Goal: Task Accomplishment & Management: Complete application form

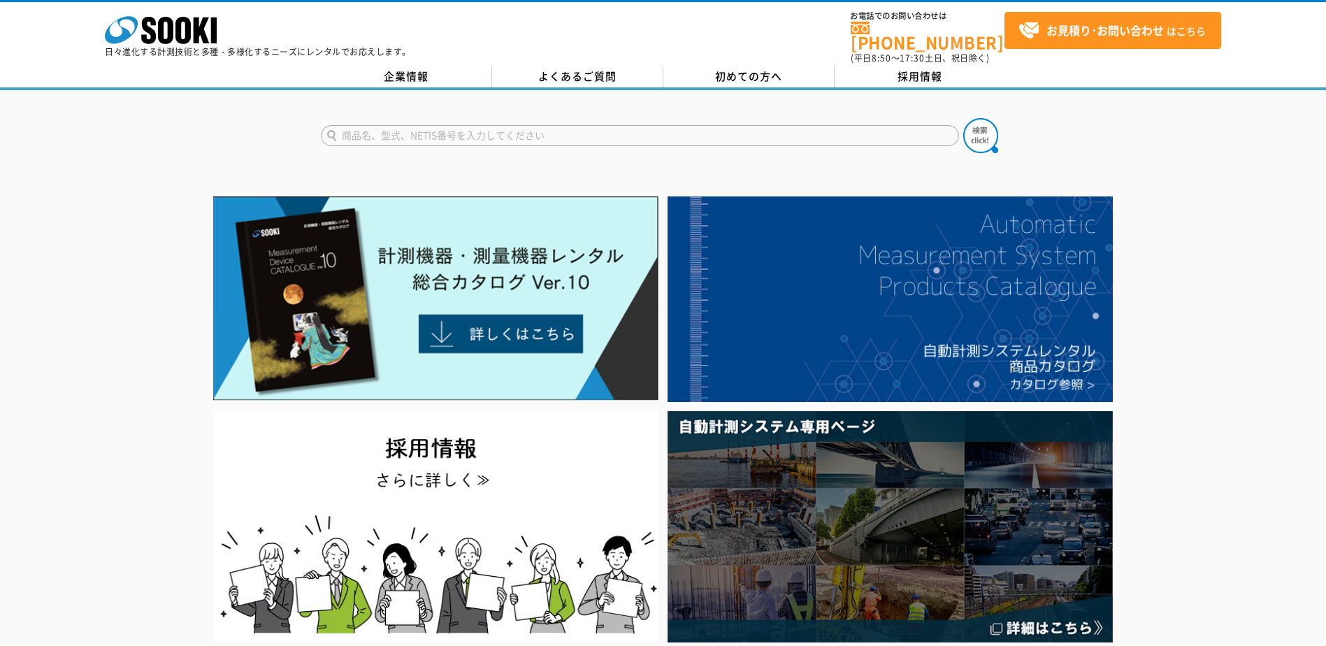
click at [440, 126] on input "text" at bounding box center [640, 135] width 638 height 21
paste input "パイルウォッチ"
click at [327, 131] on input "パイルウォッチ" at bounding box center [640, 135] width 638 height 21
type input "パイルウォッチ"
click at [972, 124] on img at bounding box center [980, 135] width 35 height 35
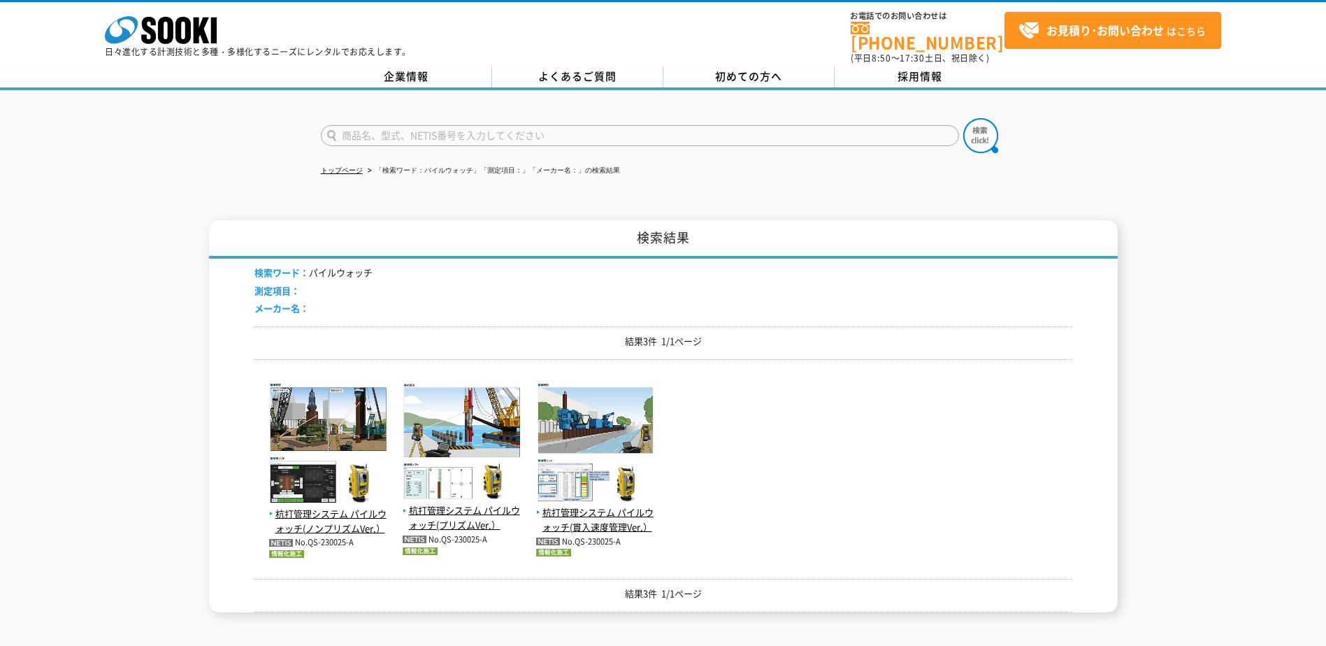
scroll to position [70, 0]
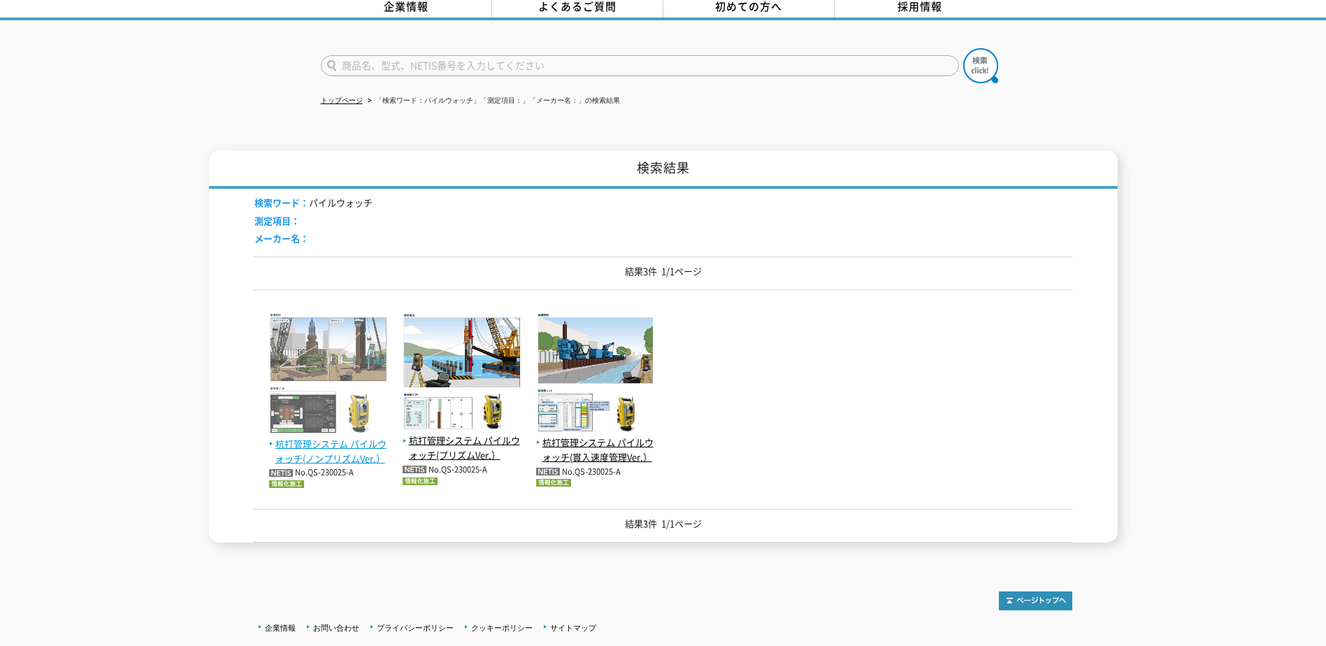
click at [357, 437] on span "杭打管理システム パイルウォッチ(ノンプリズムVer.）" at bounding box center [328, 451] width 119 height 29
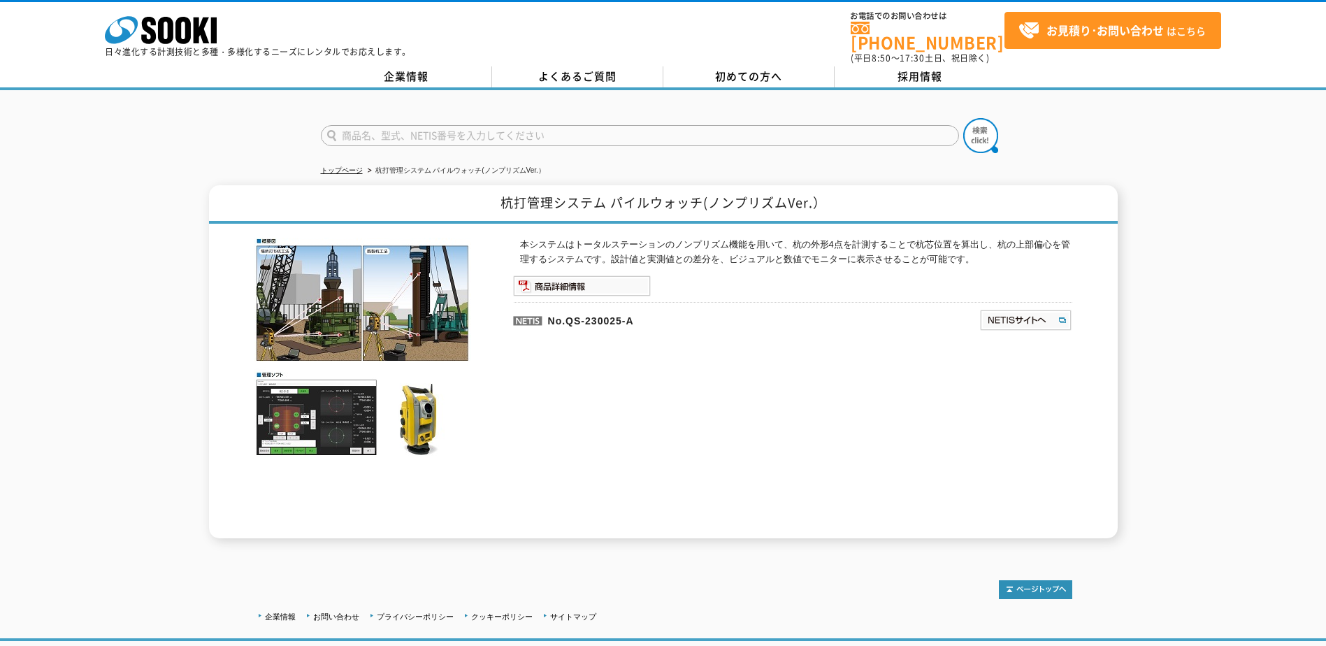
click at [433, 306] on img at bounding box center [362, 347] width 217 height 219
click at [331, 418] on img at bounding box center [362, 347] width 217 height 219
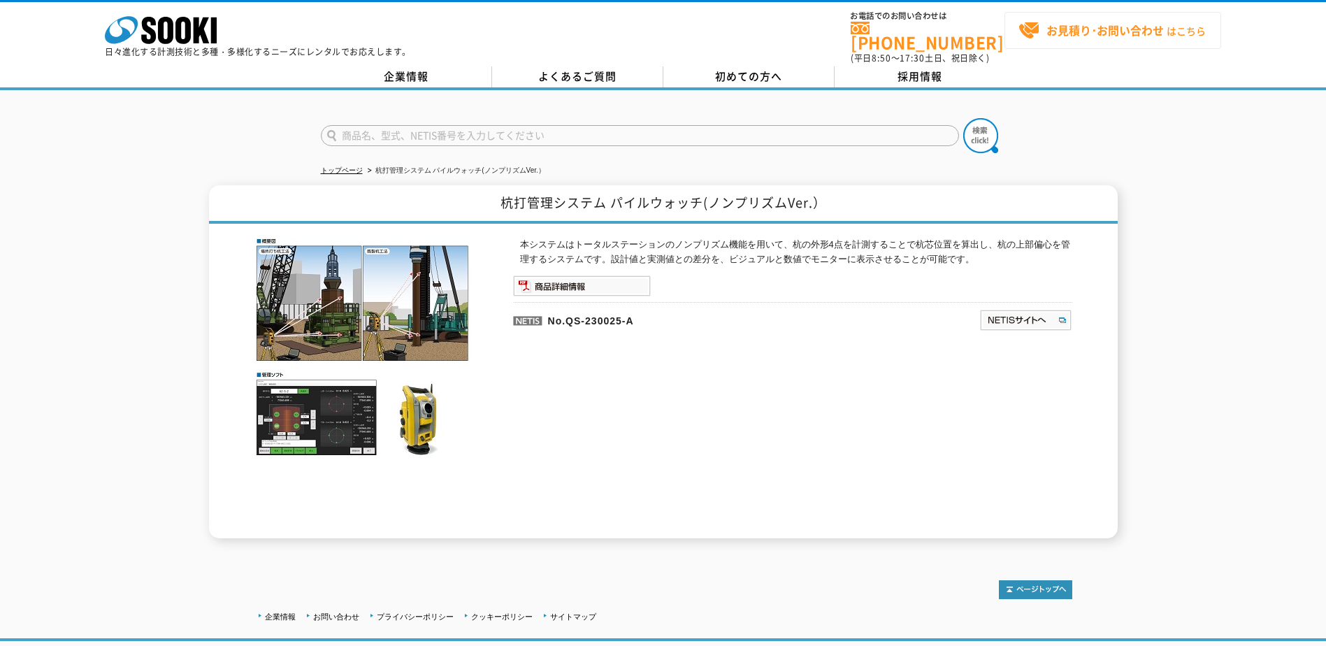
click at [1134, 29] on strong "お見積り･お問い合わせ" at bounding box center [1104, 30] width 117 height 17
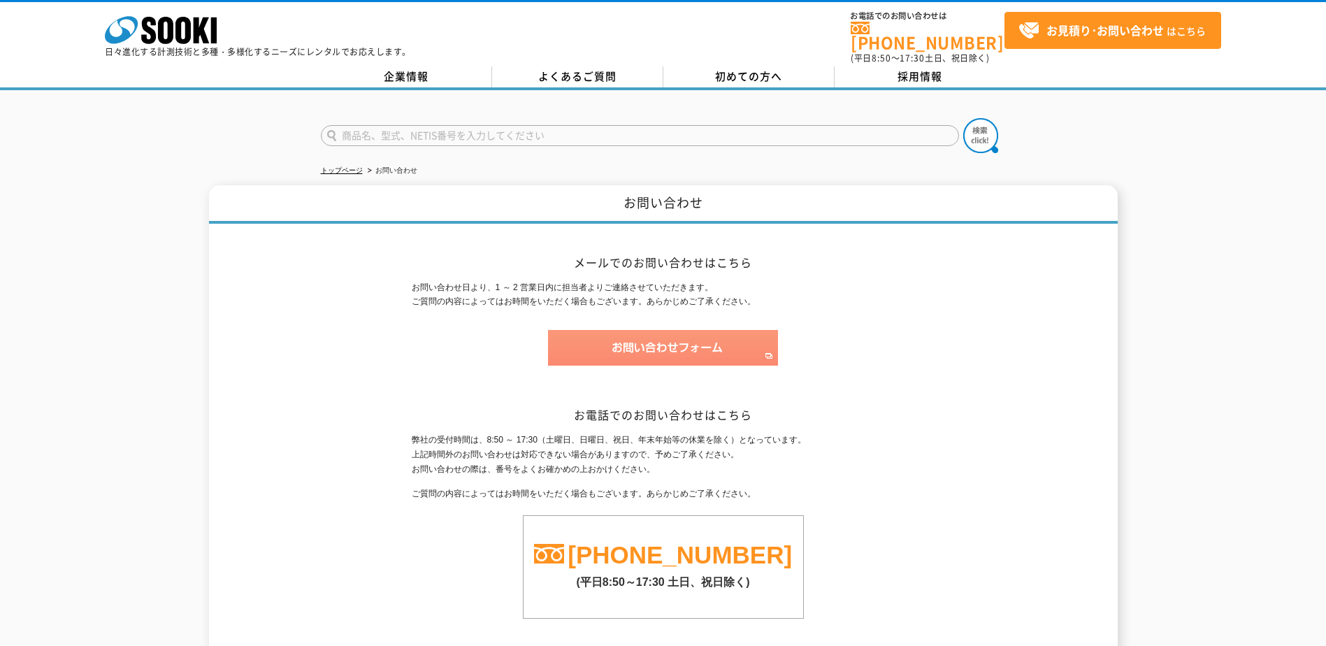
click at [695, 345] on img at bounding box center [663, 348] width 230 height 36
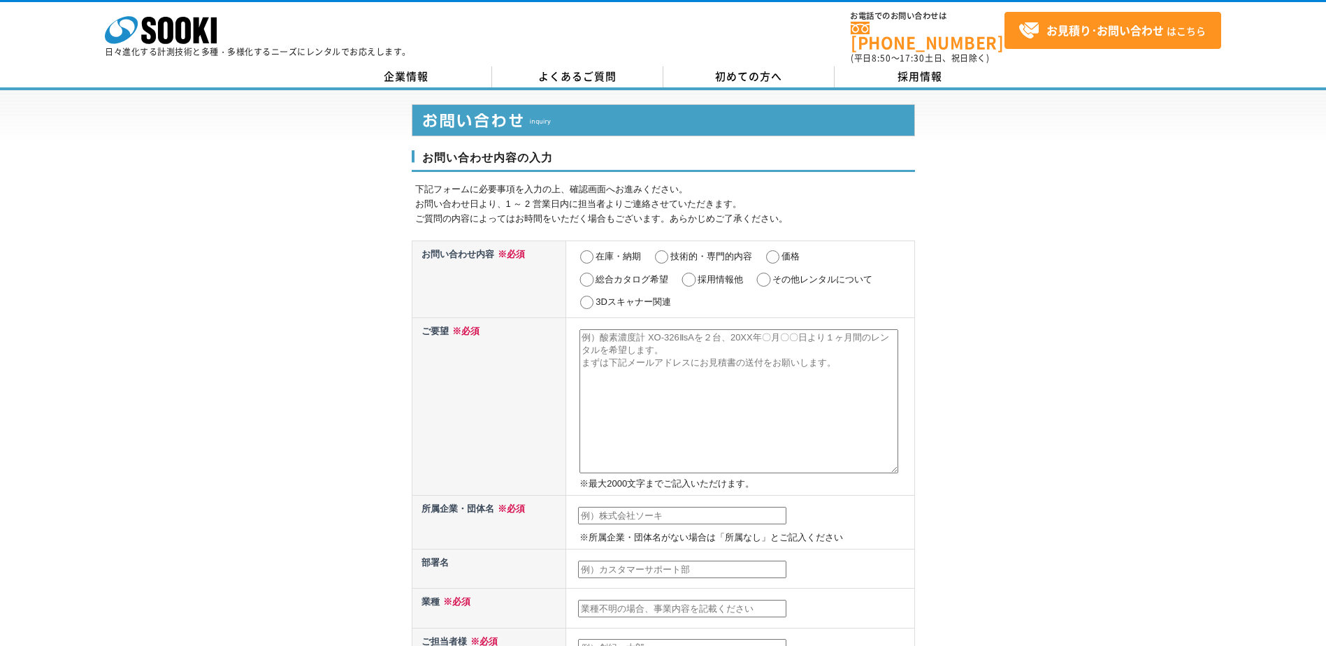
click at [775, 250] on input "価格" at bounding box center [772, 257] width 17 height 14
radio input "true"
click at [609, 349] on textarea at bounding box center [739, 401] width 319 height 144
paste textarea "杭打管理システム パイルウォッチ(ノンプリズムVer.）"
type textarea "杭打管理システム パイルウォッチ(ノンプリズムVer.） の　　レンタル価格教えてください。"
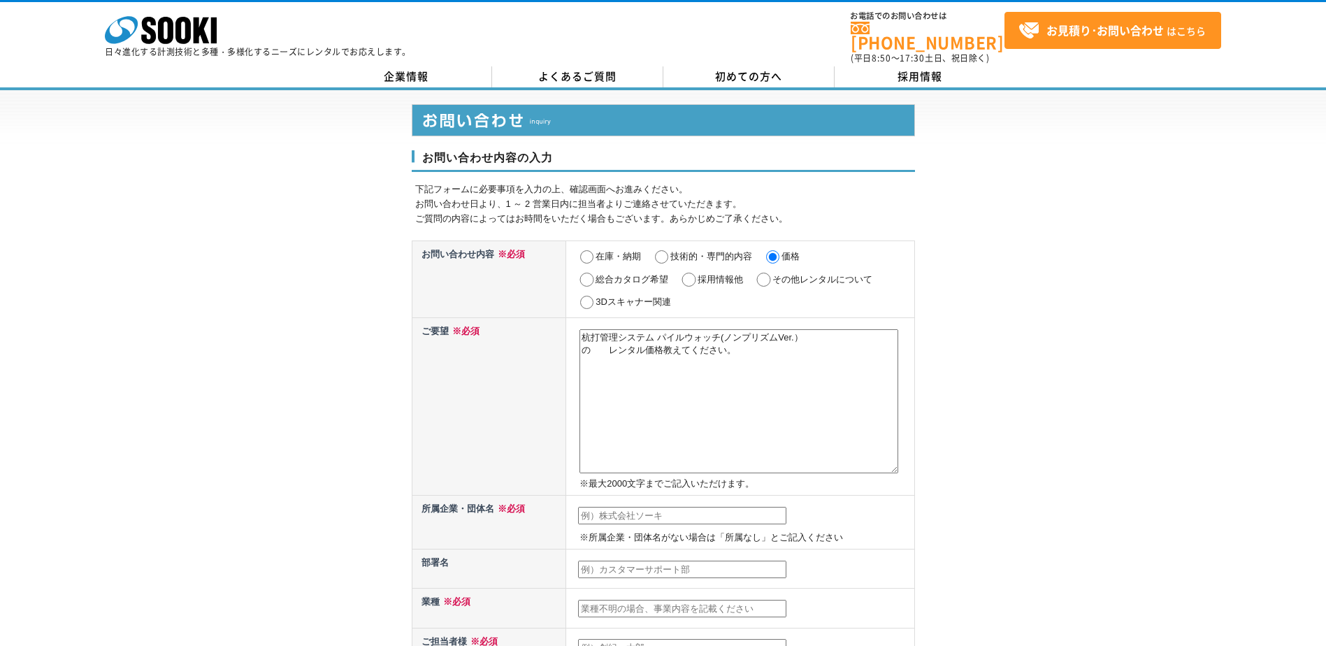
click at [625, 508] on input "text" at bounding box center [682, 516] width 208 height 18
type input "建技サービス有限会社"
type input "笹次孝宏"
type input "t.sasaji3417@gmail.com"
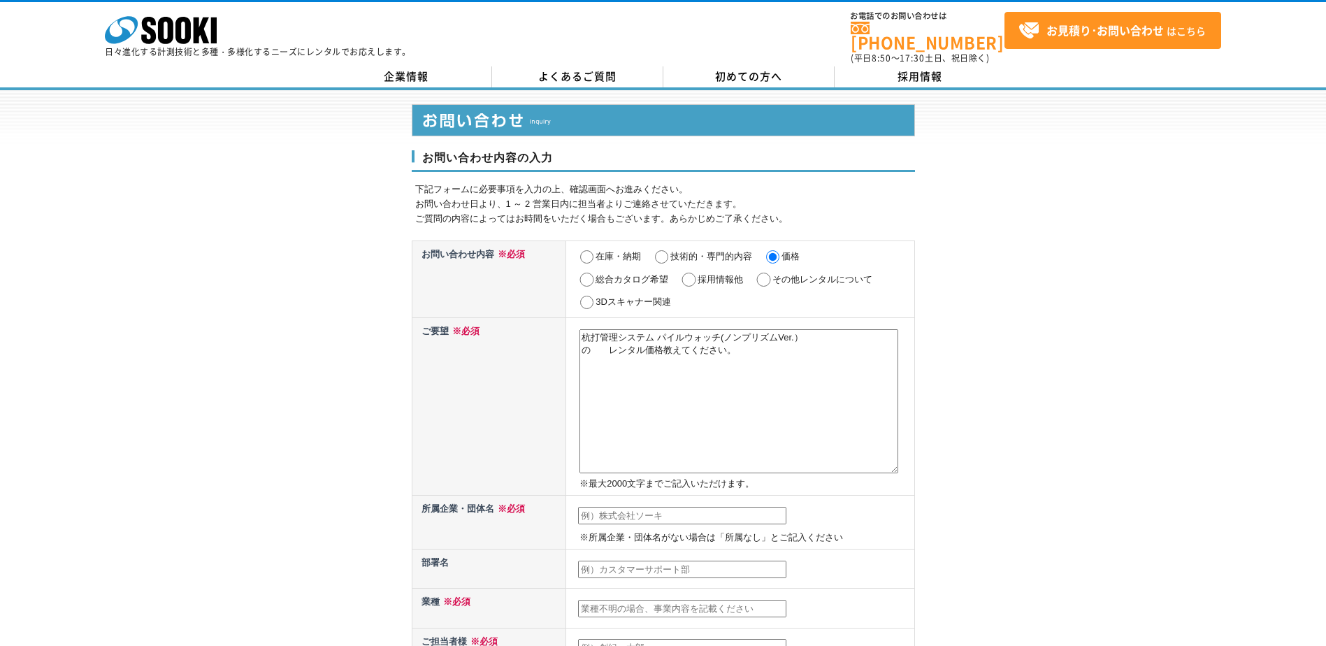
type input "575"
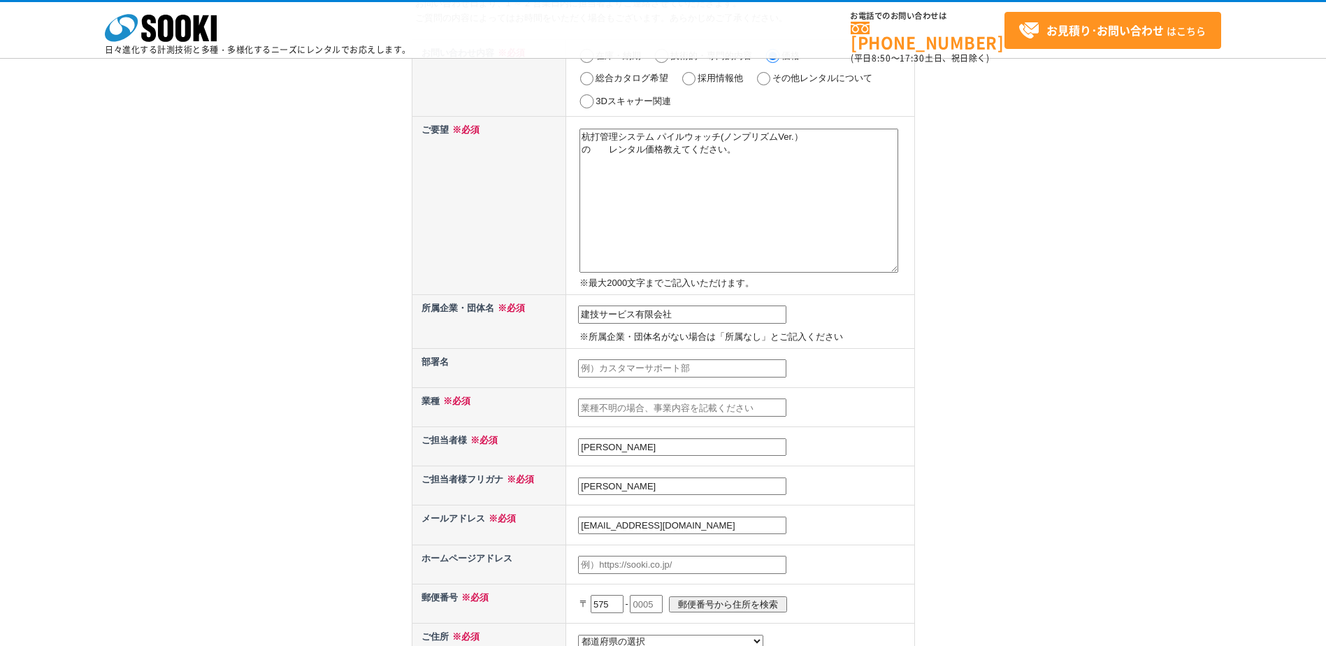
scroll to position [140, 0]
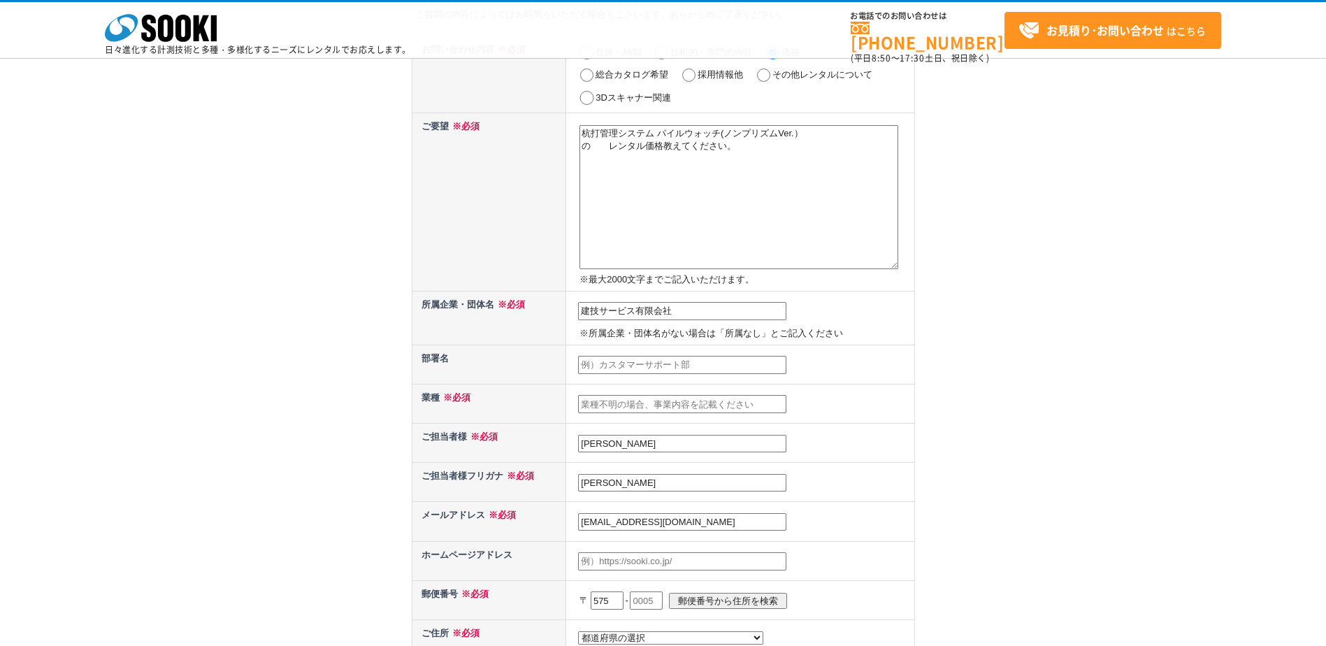
click at [666, 405] on input "text" at bounding box center [682, 404] width 208 height 18
click at [634, 408] on input "text" at bounding box center [682, 404] width 208 height 18
type input "ｓ"
type input "測器販売"
drag, startPoint x: 640, startPoint y: 483, endPoint x: 537, endPoint y: 494, distance: 104.0
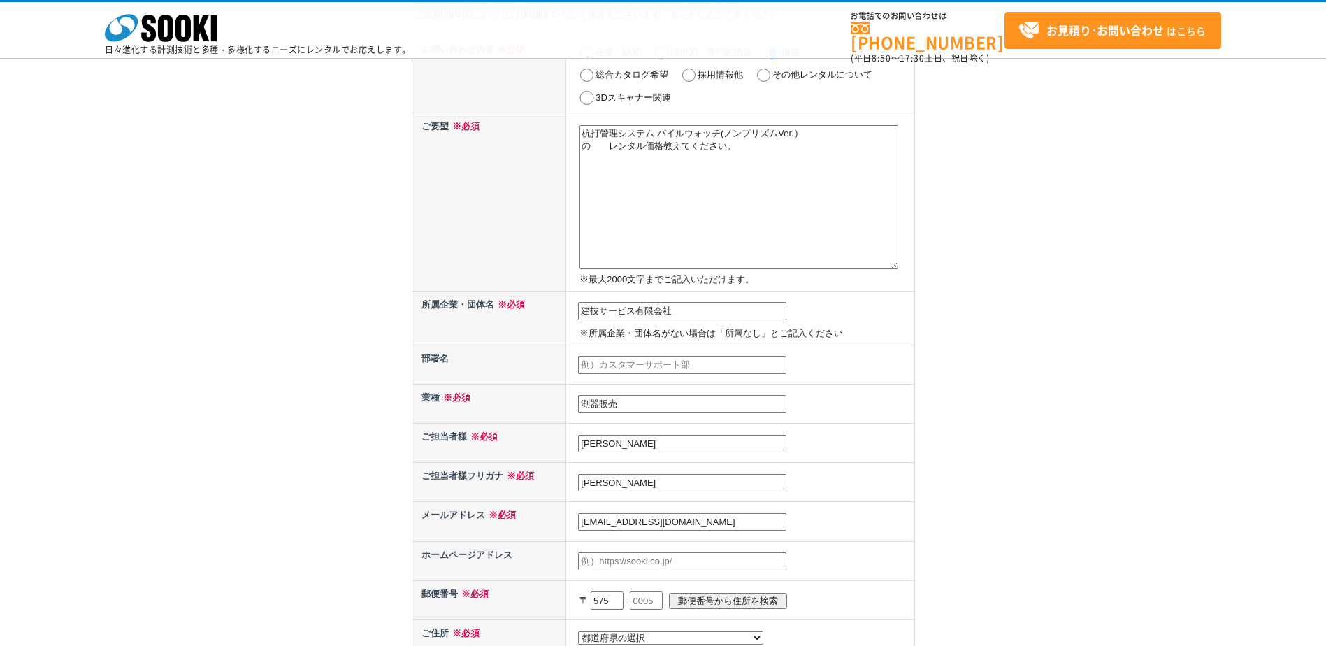
click at [537, 494] on tr "ご担当者様フリガナ ※必須 笹次孝宏" at bounding box center [663, 482] width 503 height 39
type input "ササジタカヒロ"
click at [921, 533] on div "お問い合わせ内容の入力 下記フォームに必要事項を入力の上、確認画面へお進みください。 お問い合わせ日より、1 ～ 2 営業日内に担当者よりご連絡させていただき…" at bounding box center [663, 424] width 1326 height 1079
click at [712, 527] on input "t.sasaji3417@gmail.com" at bounding box center [682, 522] width 208 height 18
drag, startPoint x: 712, startPoint y: 527, endPoint x: 401, endPoint y: 526, distance: 311.1
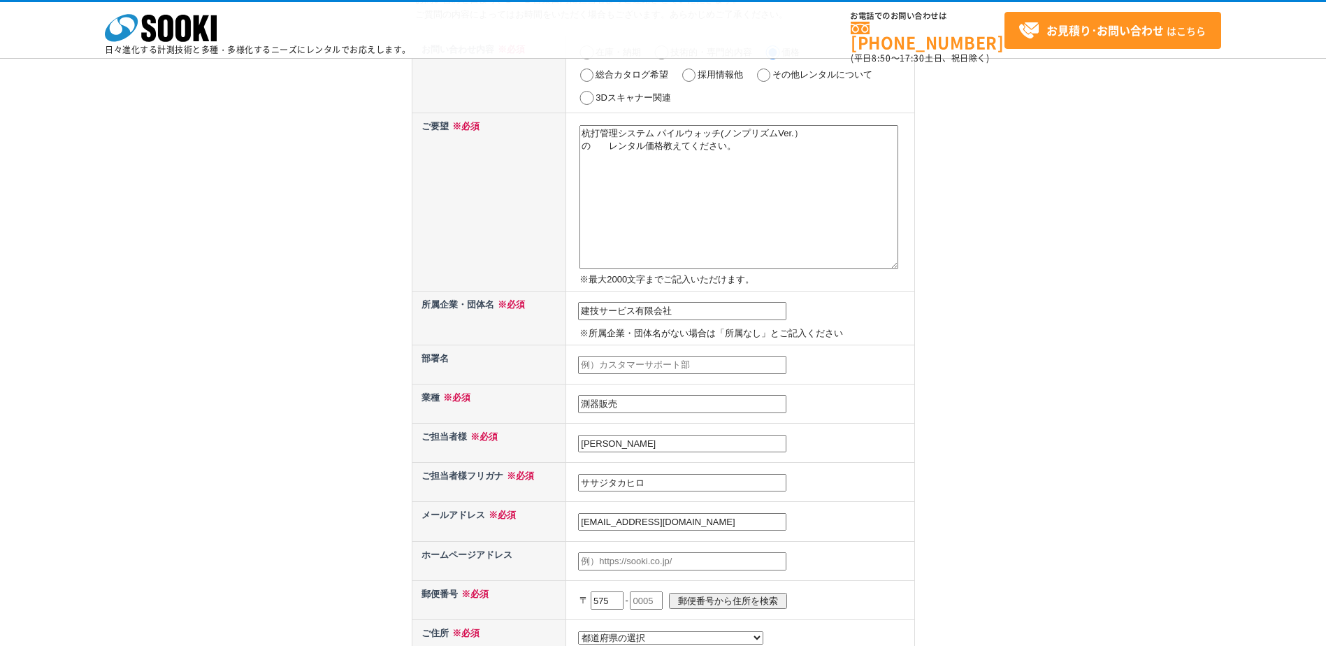
click at [401, 526] on div "お問い合わせ内容の入力 下記フォームに必要事項を入力の上、確認画面へお進みください。 お問い合わせ日より、1 ～ 2 営業日内に担当者よりご連絡させていただき…" at bounding box center [663, 424] width 1326 height 1079
type input "[EMAIL_ADDRESS][DOMAIN_NAME]"
click at [840, 538] on td "kengi_service@nifty.com" at bounding box center [740, 521] width 348 height 39
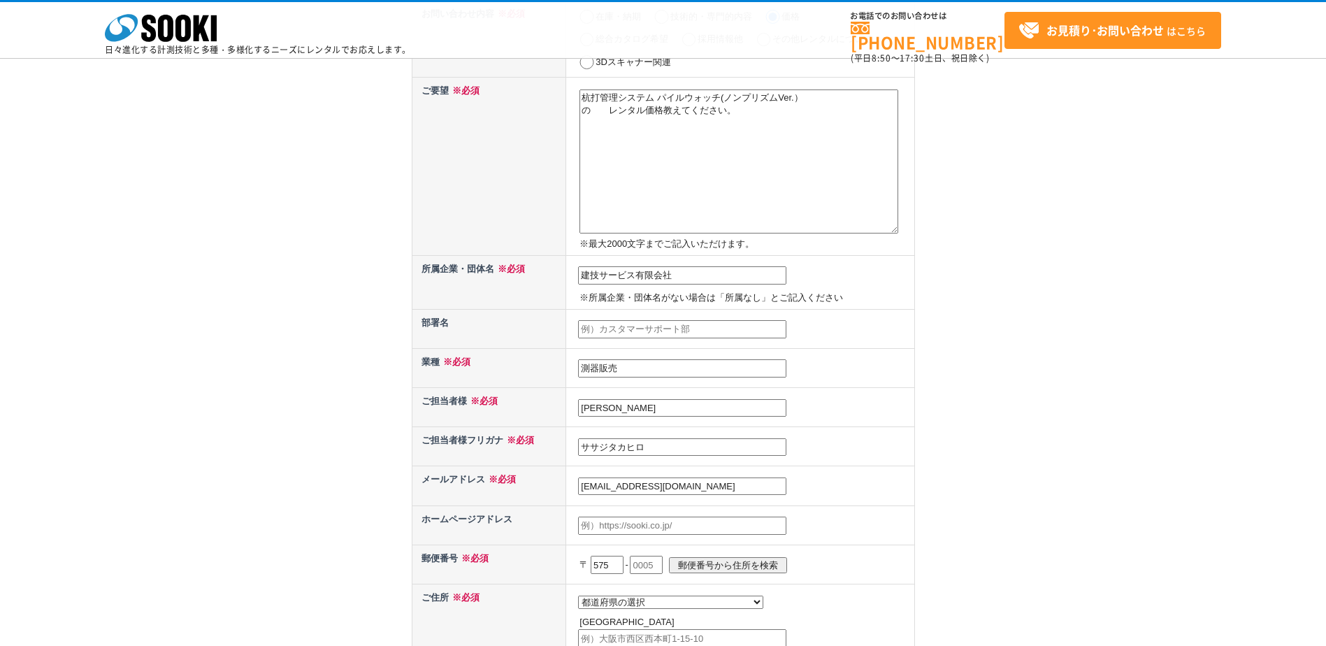
scroll to position [210, 0]
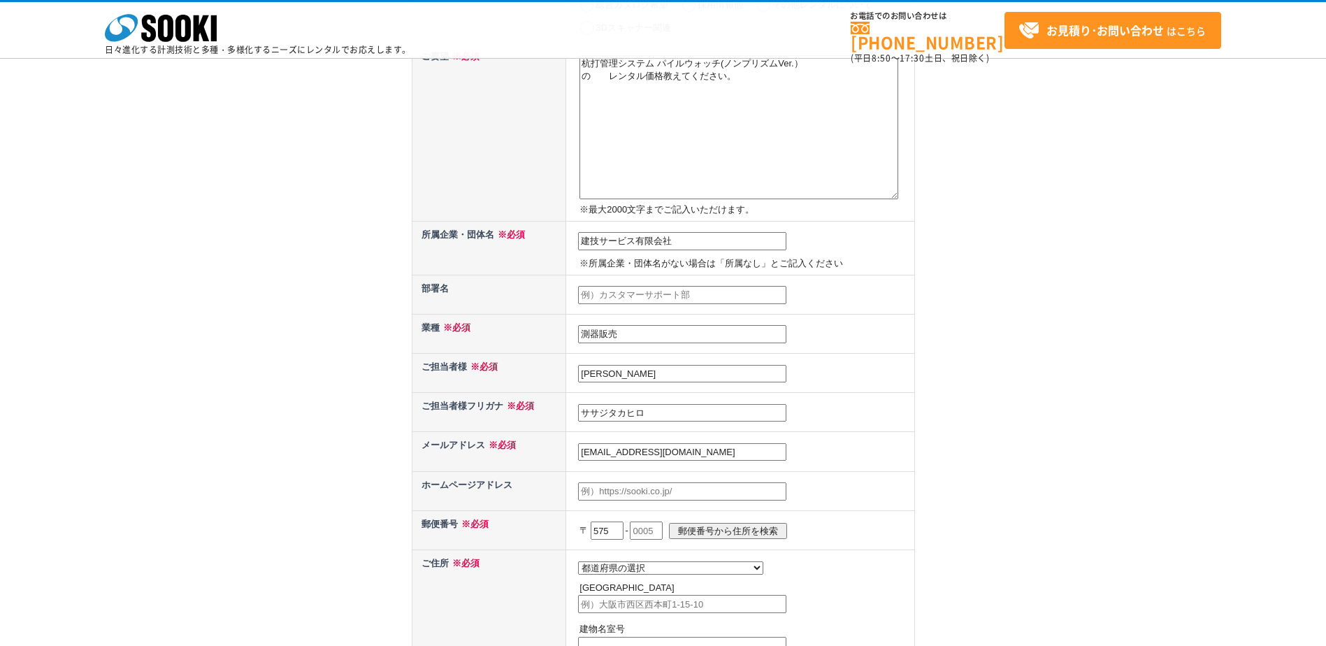
drag, startPoint x: 617, startPoint y: 531, endPoint x: 547, endPoint y: 528, distance: 70.0
click at [547, 528] on tr "郵便番号 ※必須 〒 575 - 郵便番号から住所を検索" at bounding box center [663, 529] width 503 height 39
type input "635"
click at [974, 570] on div "お問い合わせ内容の入力 下記フォームに必要事項を入力の上、確認画面へお進みください。 お問い合わせ日より、1 ～ 2 営業日内に担当者よりご連絡させていただき…" at bounding box center [663, 354] width 1326 height 1079
click at [655, 528] on input "text" at bounding box center [646, 531] width 33 height 18
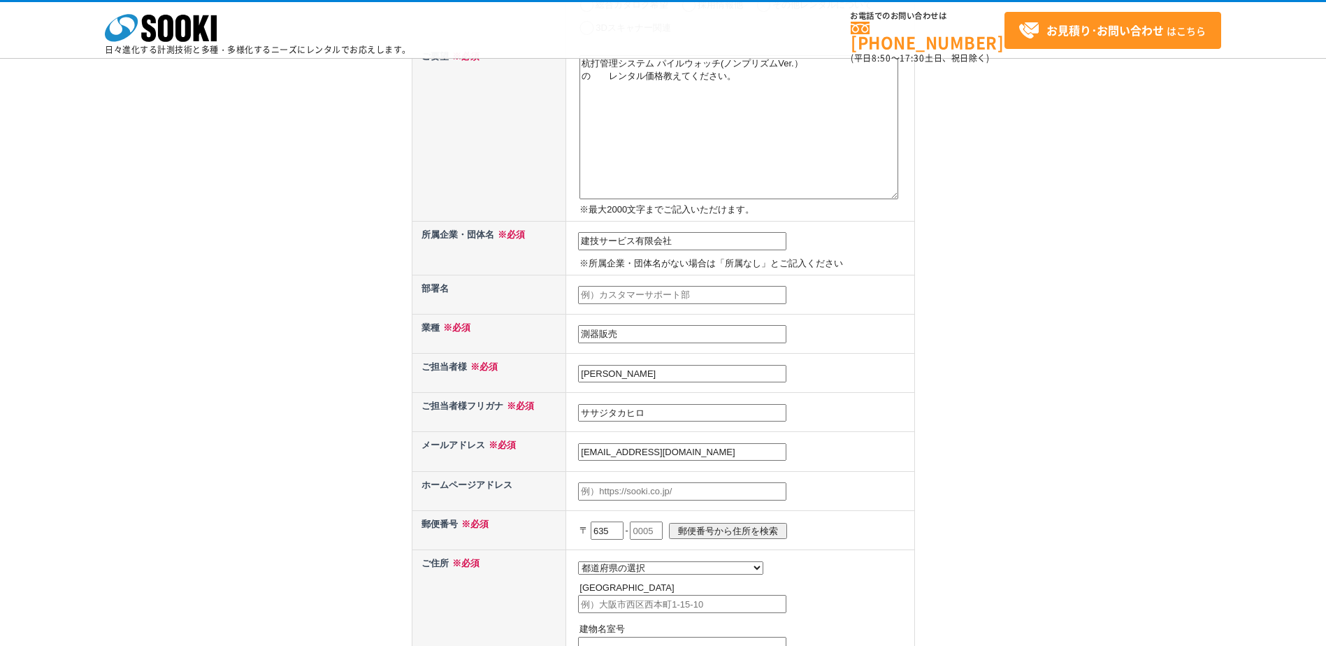
click at [659, 530] on input "text" at bounding box center [646, 531] width 33 height 18
type input "0823"
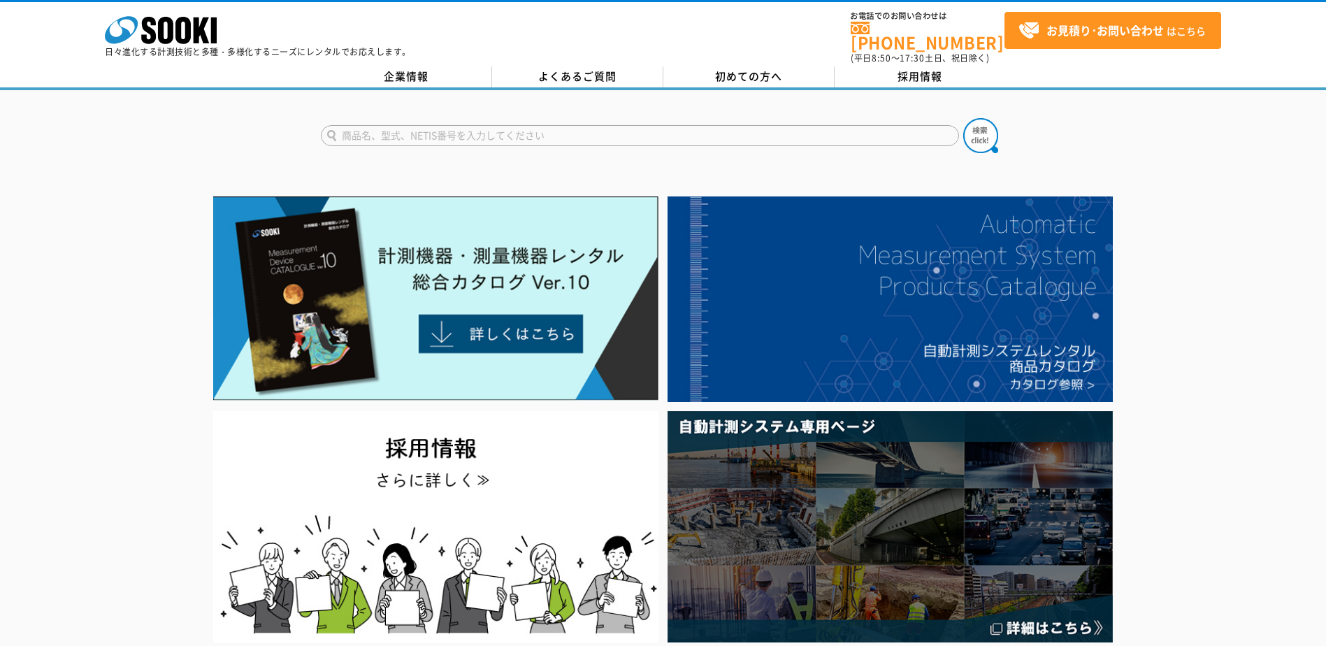
click at [412, 125] on input "text" at bounding box center [640, 135] width 638 height 21
paste input "パイルウォッチ"
type input "パイルウォッチ"
click at [981, 128] on img at bounding box center [980, 135] width 35 height 35
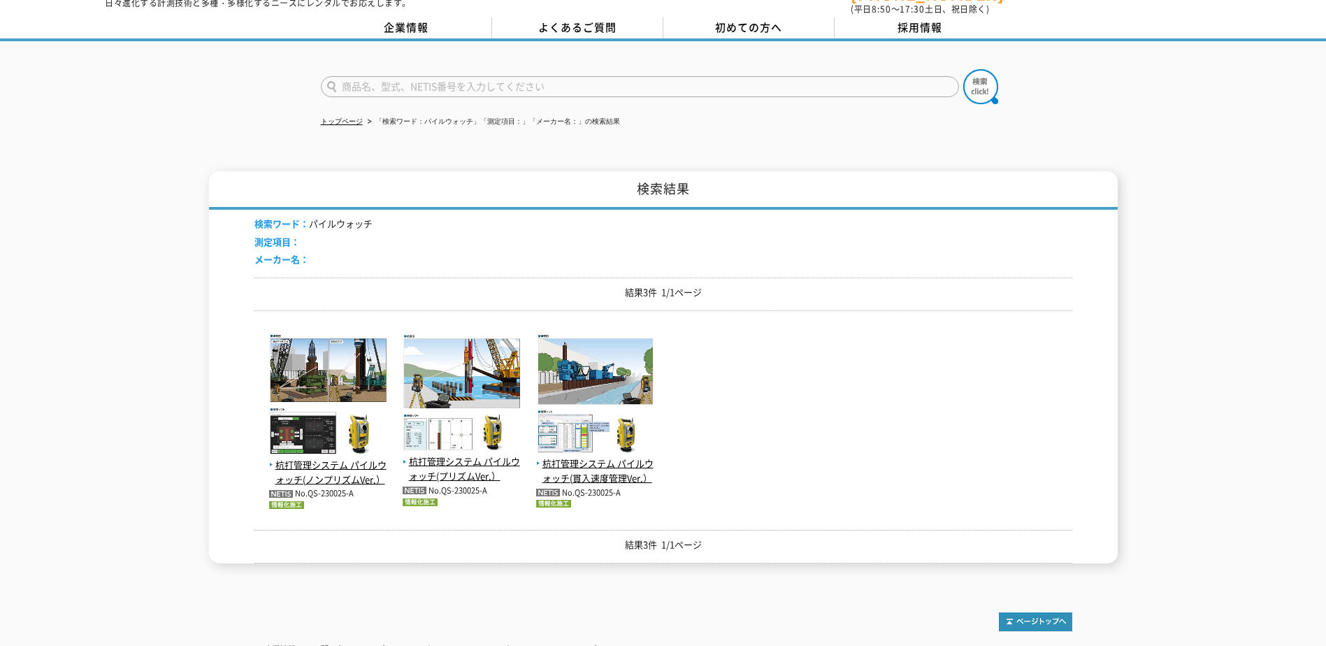
scroll to position [70, 0]
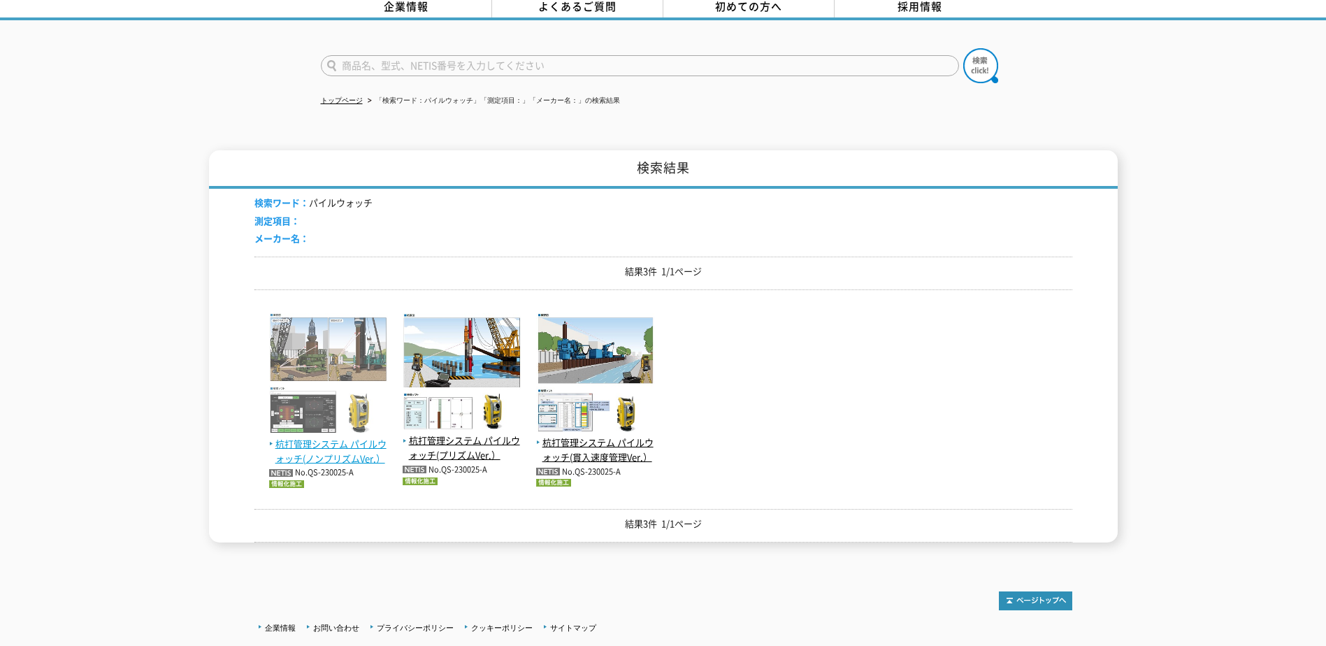
click at [320, 437] on span "杭打管理システム パイルウォッチ(ノンプリズムVer.）" at bounding box center [328, 451] width 119 height 29
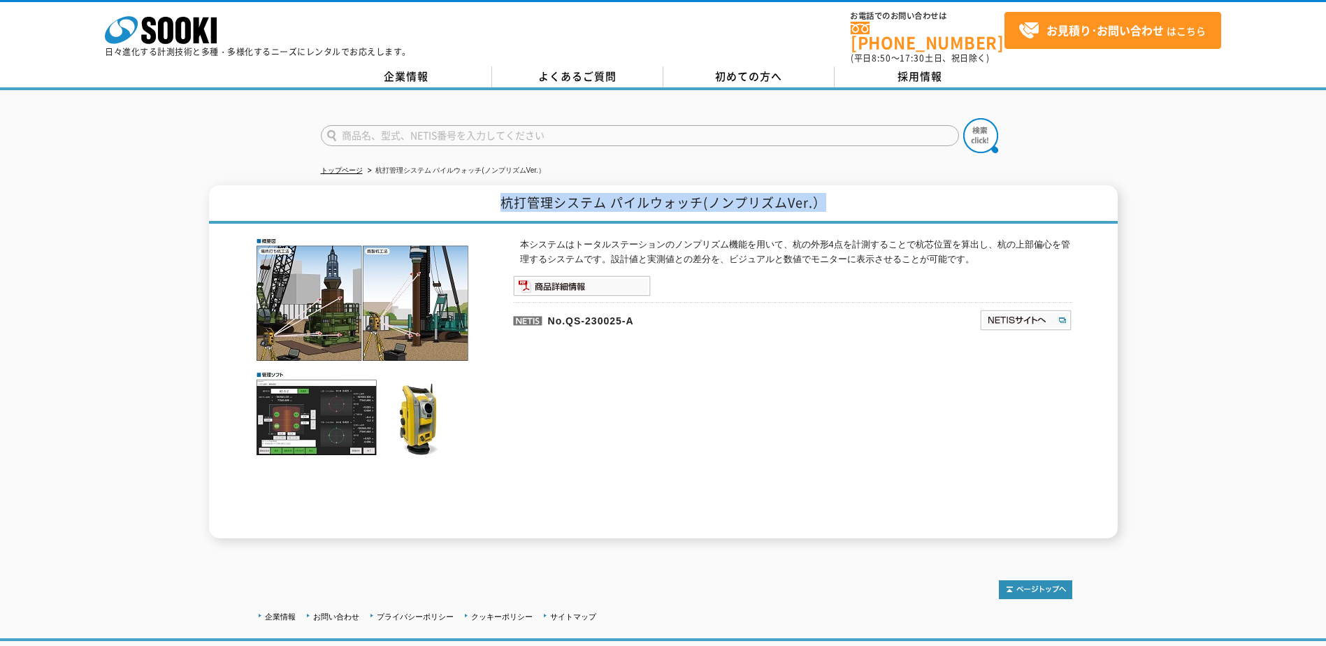
drag, startPoint x: 501, startPoint y: 194, endPoint x: 833, endPoint y: 194, distance: 332.1
click at [833, 194] on h1 "杭打管理システム パイルウォッチ(ノンプリズムVer.）" at bounding box center [663, 204] width 909 height 38
drag, startPoint x: 833, startPoint y: 194, endPoint x: 771, endPoint y: 197, distance: 61.6
copy h1 "杭打管理システム パイルウォッチ(ノンプリズムVer.）"
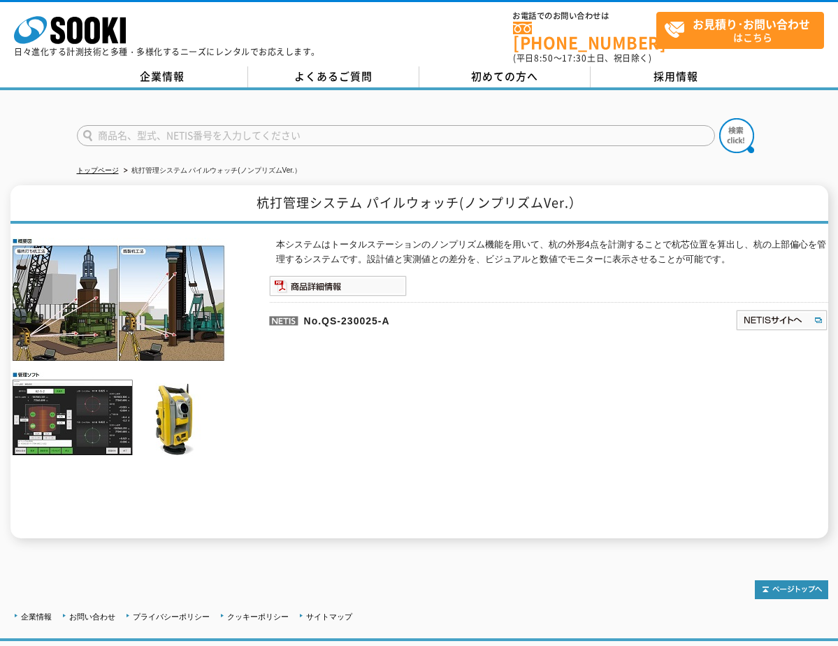
click at [138, 128] on input "text" at bounding box center [396, 135] width 638 height 21
paste input "鉄骨建方管理システム"
type input "鉄骨建方管理システム"
click at [724, 127] on img at bounding box center [736, 135] width 35 height 35
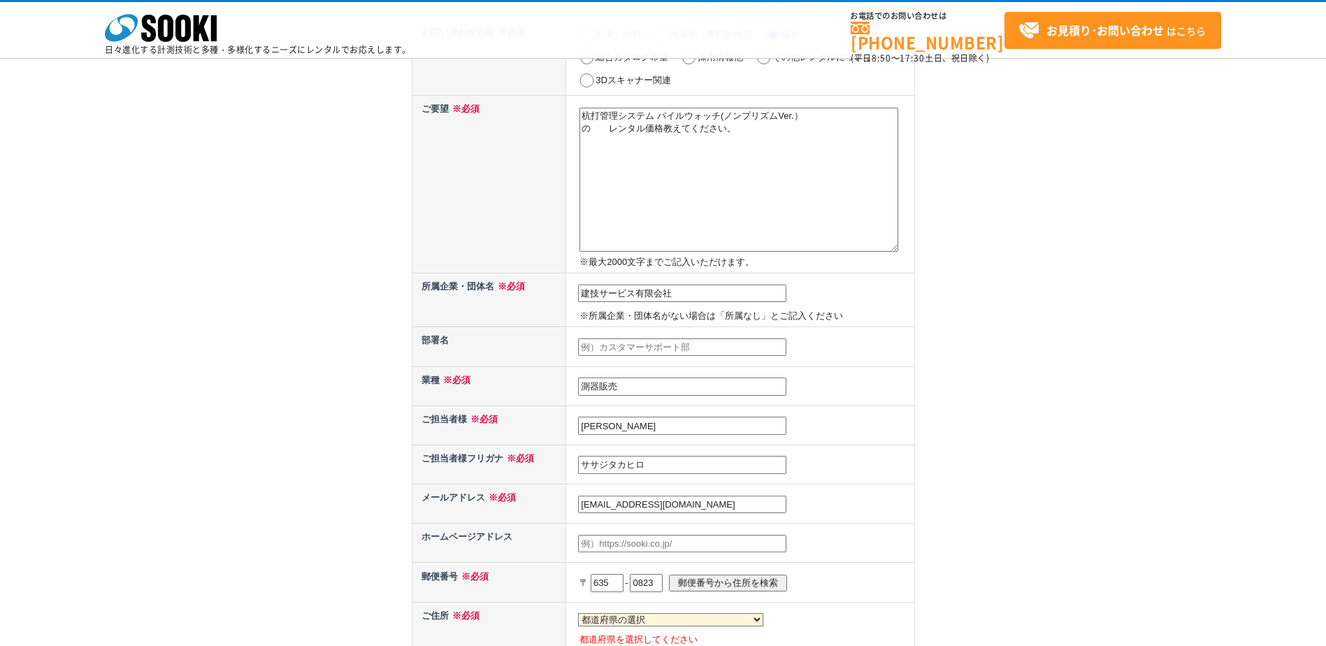
scroll to position [350, 0]
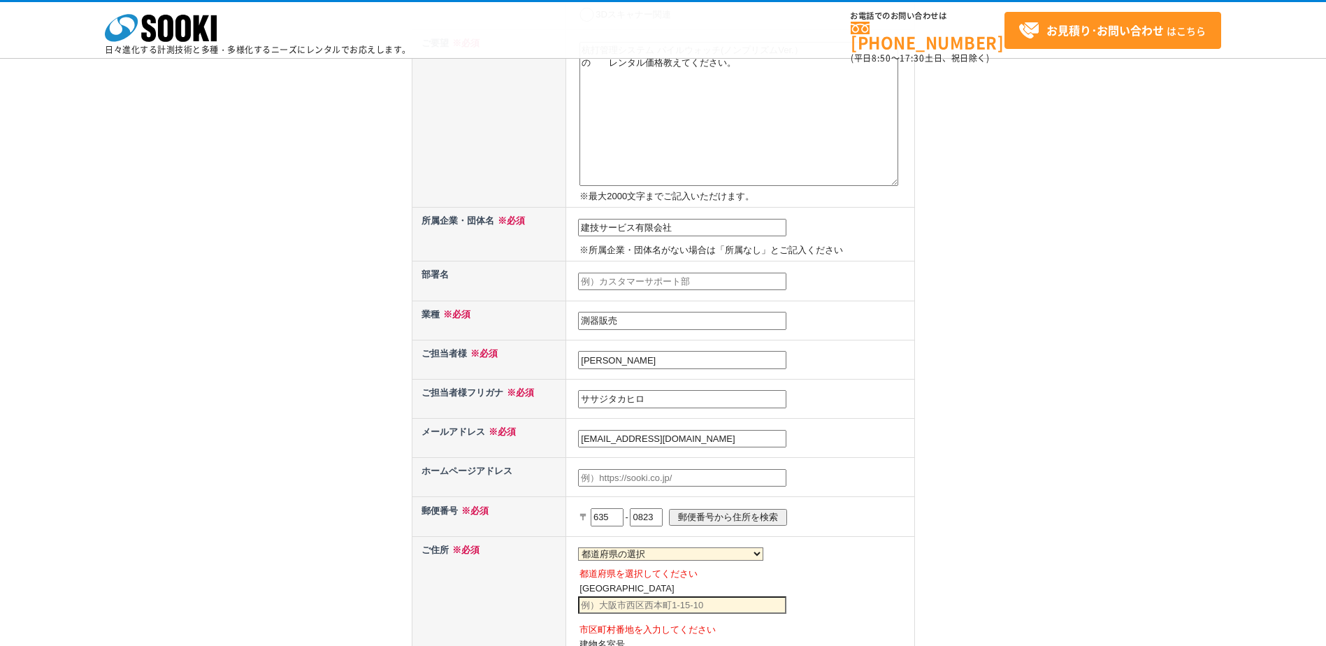
click at [773, 513] on input "郵便番号から住所を検索" at bounding box center [728, 517] width 118 height 16
select select "29"
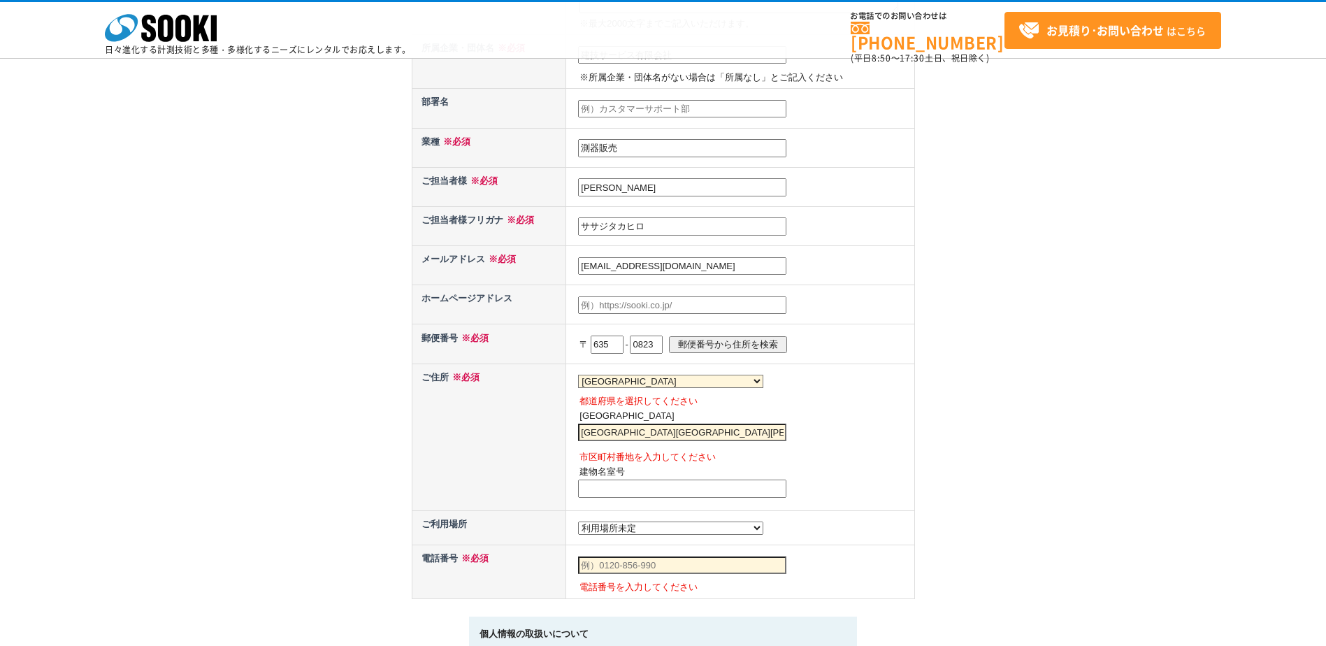
scroll to position [559, 0]
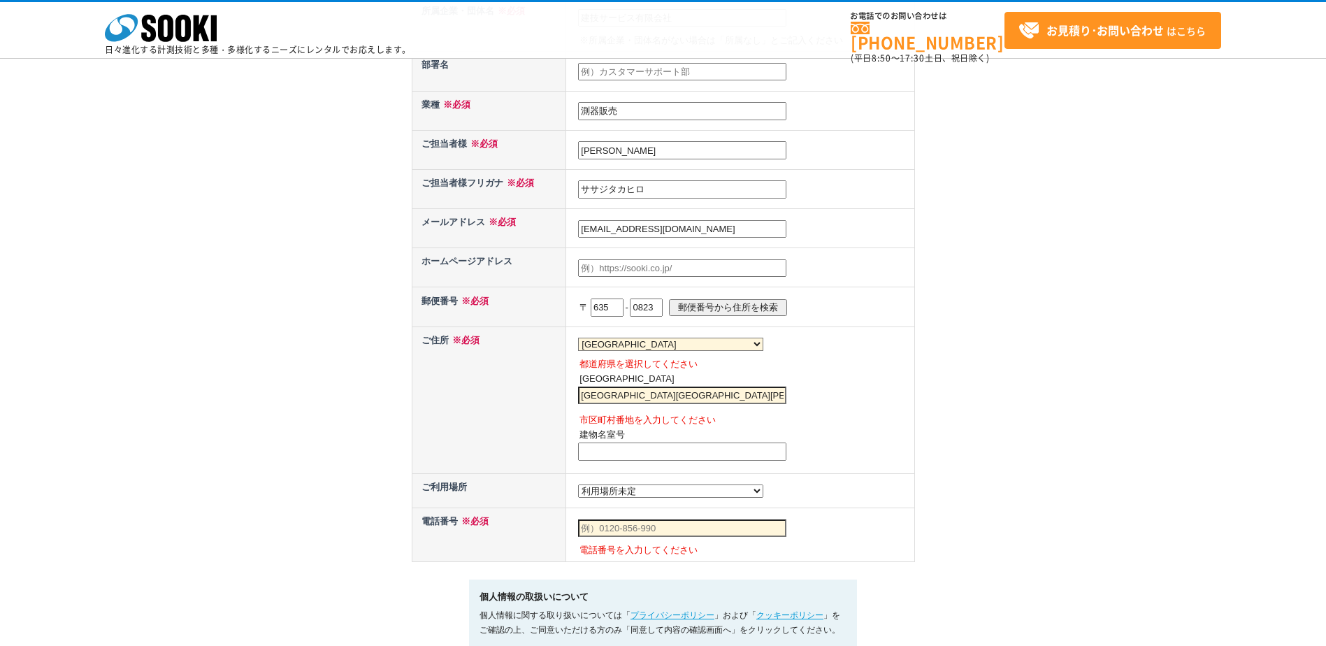
click at [703, 400] on input "北葛城郡広陵町三吉" at bounding box center [682, 396] width 208 height 18
type input "北葛城郡広陵町三吉394-8"
click at [659, 538] on input "text" at bounding box center [682, 528] width 208 height 18
type input "0745541100"
click at [943, 494] on div "お問い合わせ内容の入力 下記フォームに必要事項を入力の上、確認画面へお進みください。 お問い合わせ日より、1 ～ 2 営業日内に担当者よりご連絡させていただき…" at bounding box center [663, 90] width 1326 height 1249
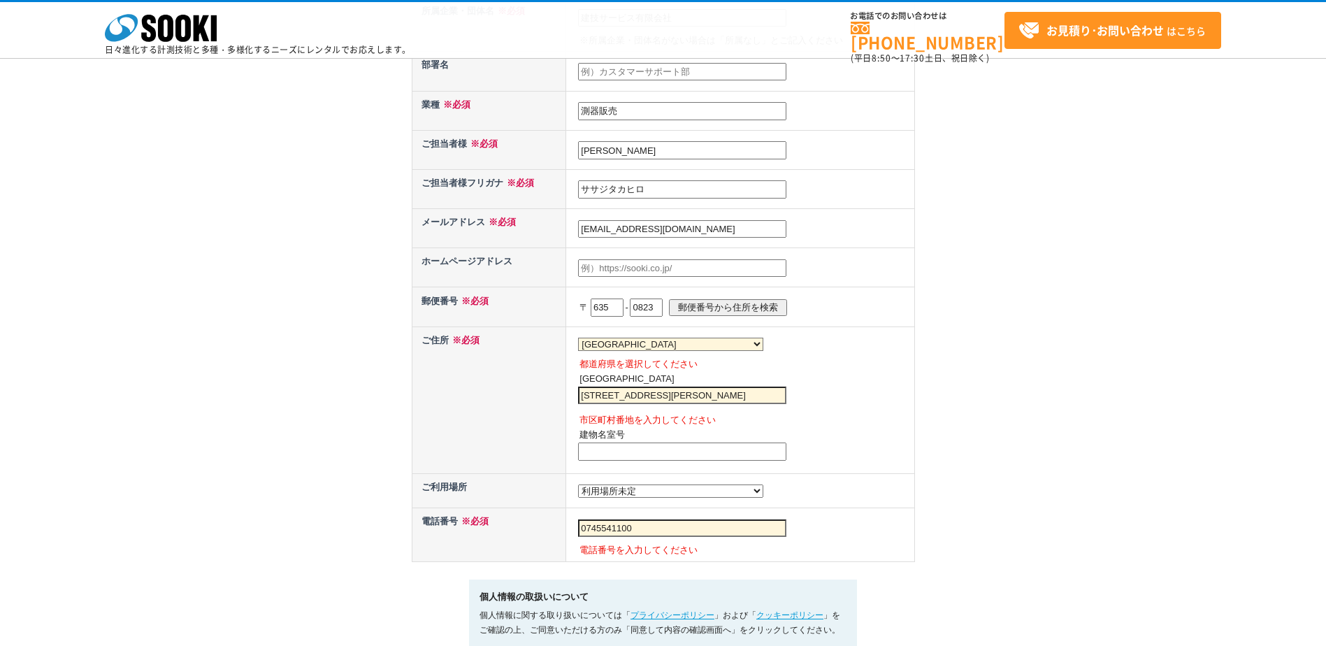
click at [650, 496] on select "都道府県の選択 利用場所未定 北海道 青森県 岩手県 宮城県 秋田県 山形県 福島県 茨城県 栃木県 群馬県 埼玉県 千葉県 東京都 神奈川県 新潟県 富山県…" at bounding box center [670, 490] width 185 height 13
select select "29"
click at [578, 488] on select "都道府県の選択 利用場所未定 北海道 青森県 岩手県 宮城県 秋田県 山形県 福島県 茨城県 栃木県 群馬県 埼玉県 千葉県 東京都 神奈川県 新潟県 富山県…" at bounding box center [670, 490] width 185 height 13
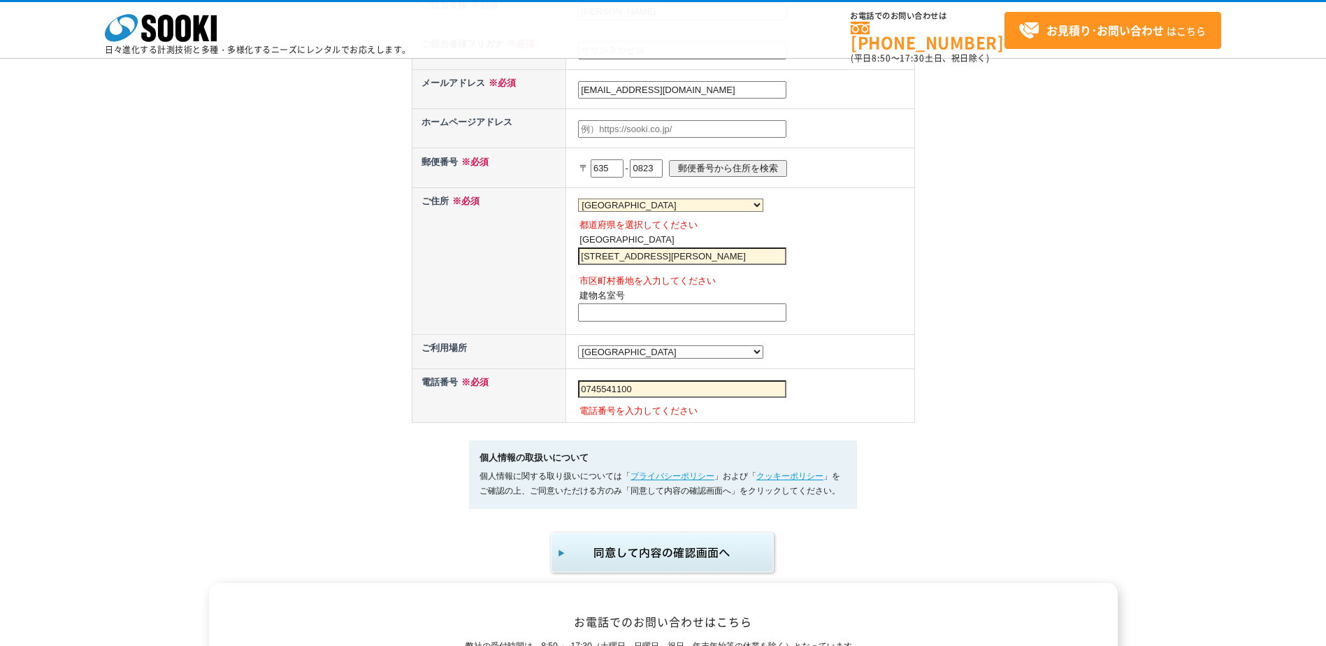
scroll to position [699, 0]
click at [684, 556] on img "submit" at bounding box center [663, 552] width 229 height 46
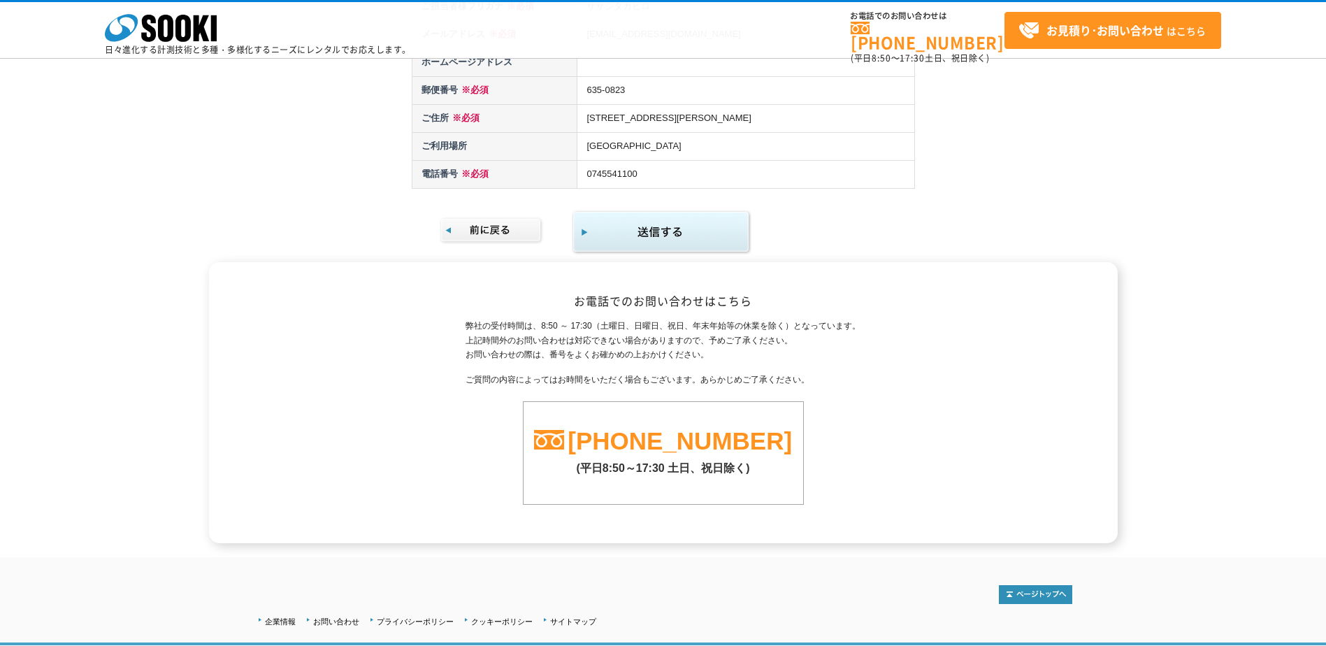
scroll to position [350, 0]
click at [707, 242] on img "submit" at bounding box center [662, 230] width 180 height 45
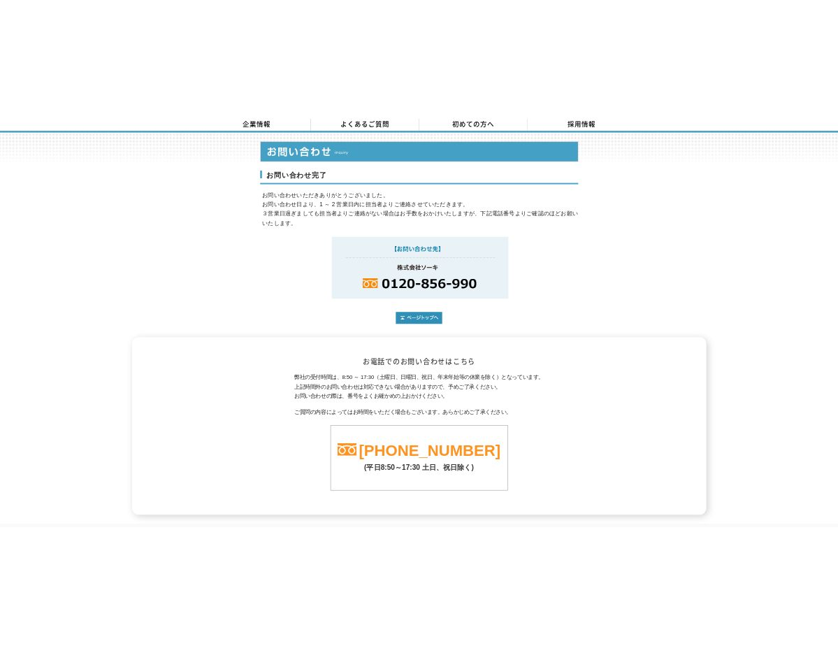
scroll to position [168, 0]
